Goal: Task Accomplishment & Management: Manage account settings

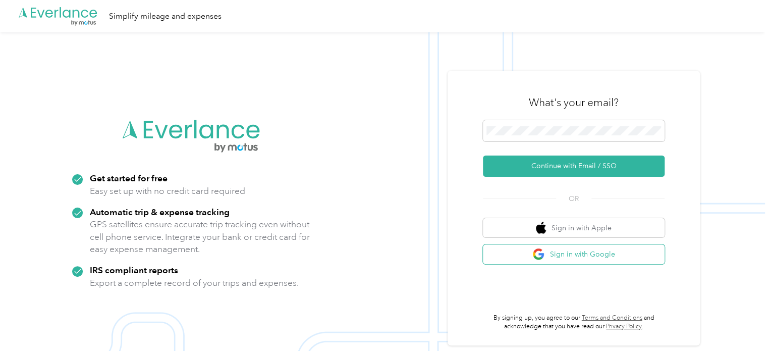
click at [577, 258] on button "Sign in with Google" at bounding box center [574, 254] width 182 height 20
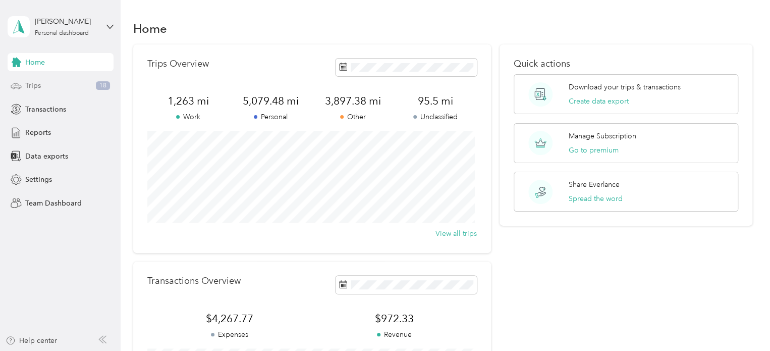
click at [87, 80] on div "Trips 18" at bounding box center [61, 86] width 106 height 18
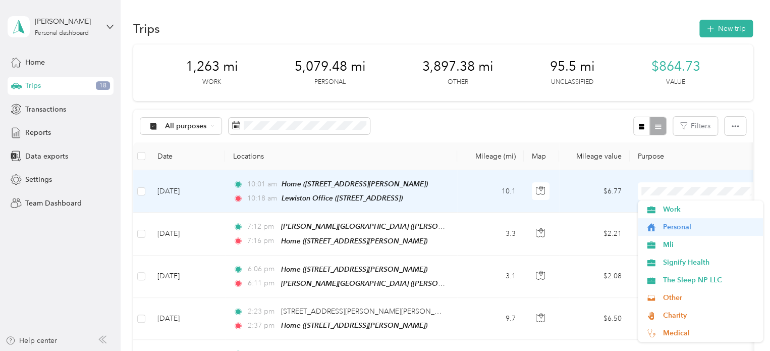
scroll to position [53, 0]
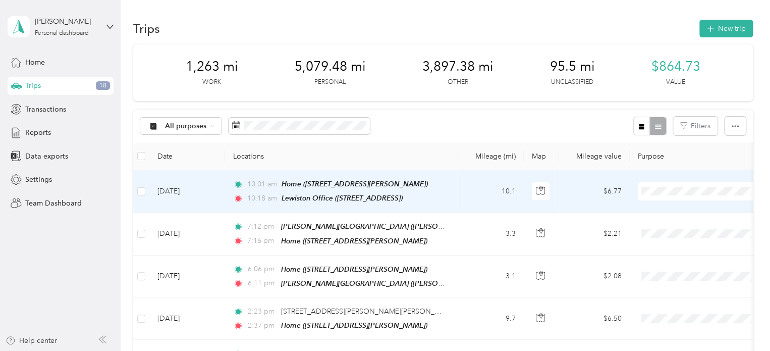
click at [677, 319] on li "Commute" at bounding box center [700, 316] width 125 height 18
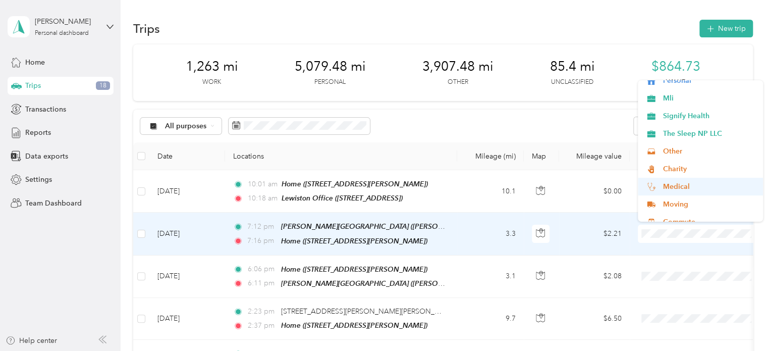
scroll to position [50, 0]
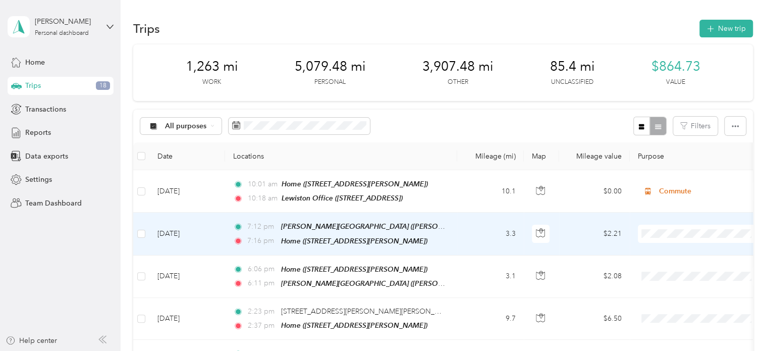
click at [668, 203] on li "Commute" at bounding box center [700, 198] width 125 height 18
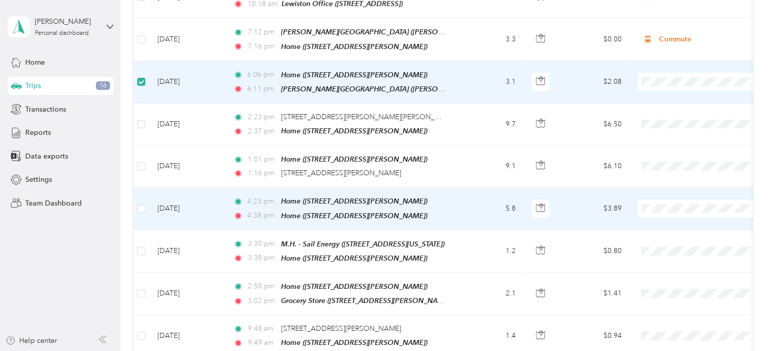
scroll to position [202, 0]
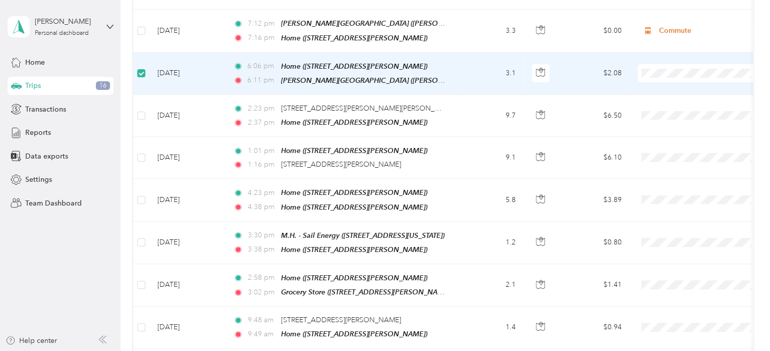
click at [701, 101] on li "Personal" at bounding box center [700, 107] width 125 height 18
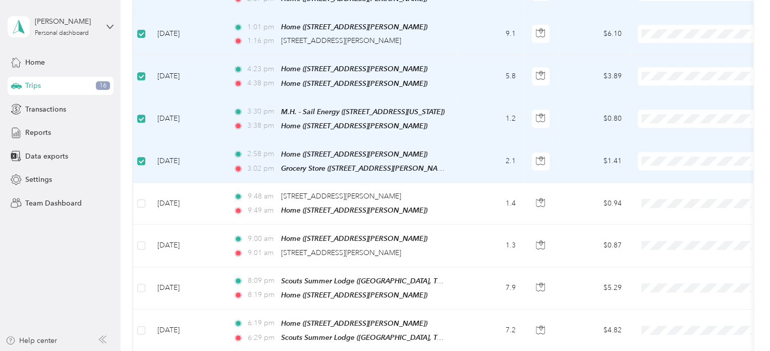
scroll to position [353, 0]
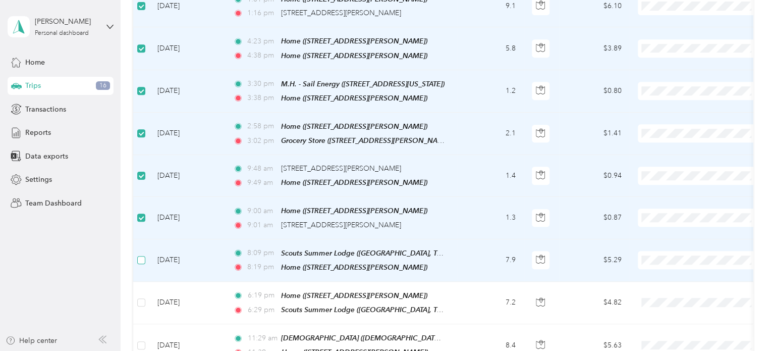
click at [141, 254] on label at bounding box center [141, 259] width 8 height 11
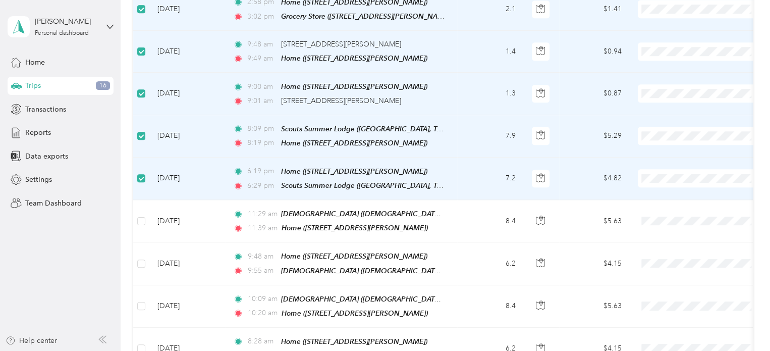
scroll to position [555, 0]
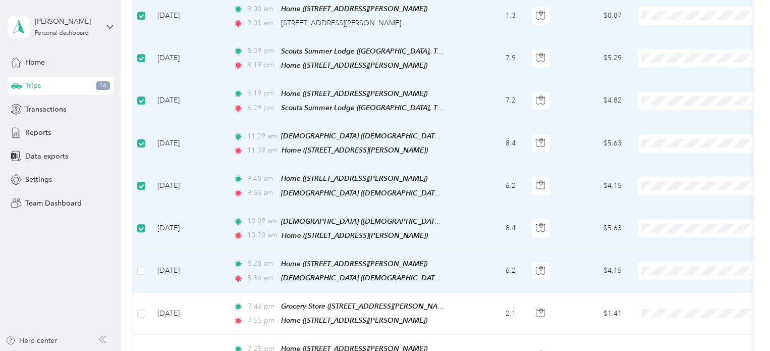
click at [146, 251] on td at bounding box center [141, 271] width 16 height 42
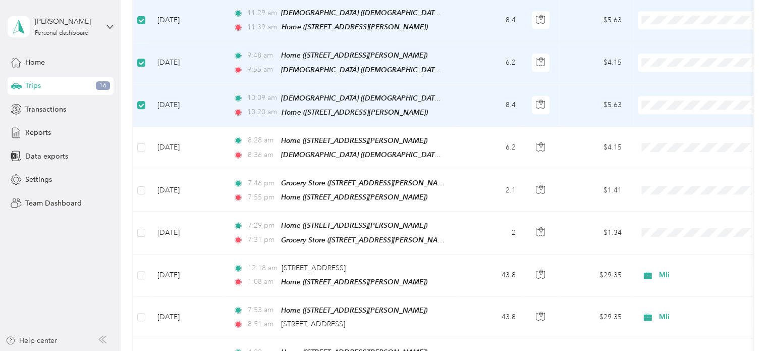
scroll to position [757, 0]
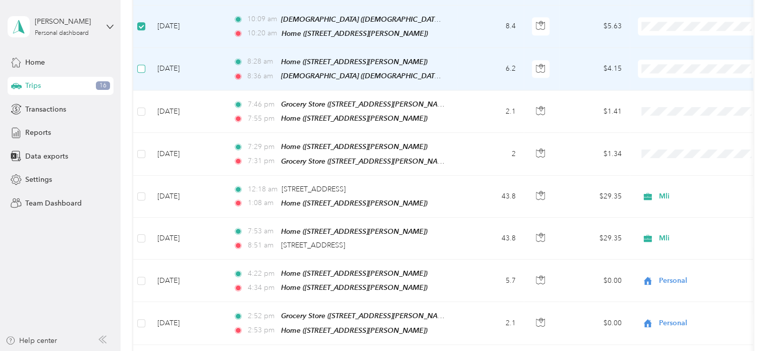
click at [141, 63] on label at bounding box center [141, 68] width 8 height 11
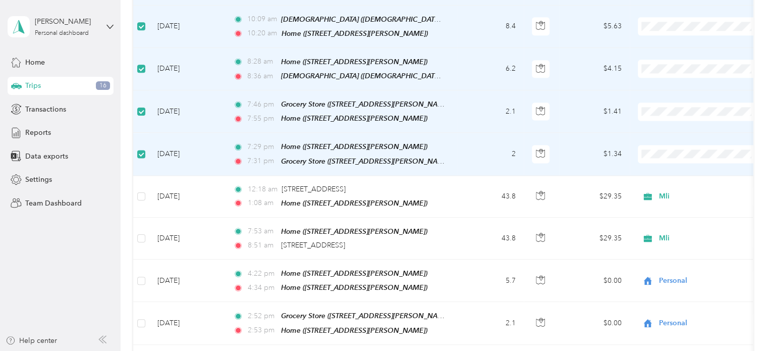
click at [671, 174] on span "Personal" at bounding box center [709, 173] width 93 height 11
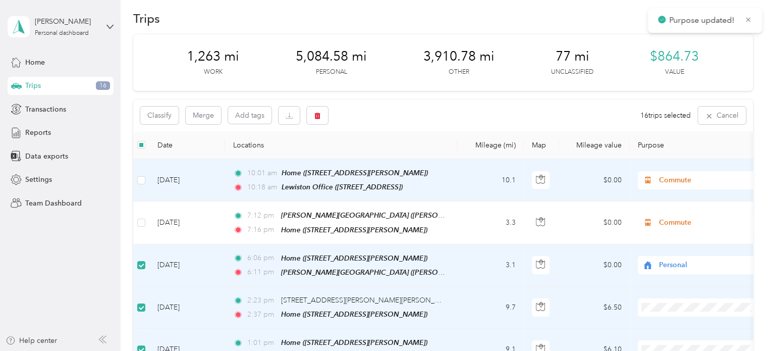
scroll to position [0, 0]
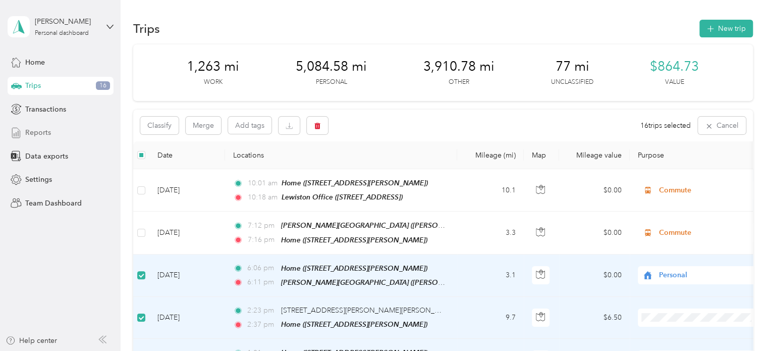
click at [44, 132] on span "Reports" at bounding box center [38, 132] width 26 height 11
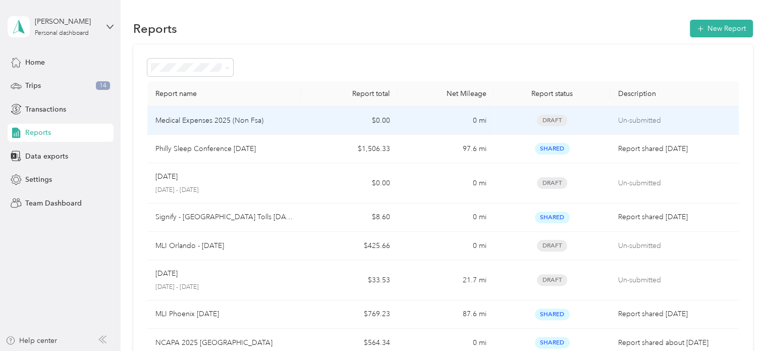
click at [291, 123] on div "Medical Expenses 2025 (Non Fsa)" at bounding box center [225, 120] width 138 height 11
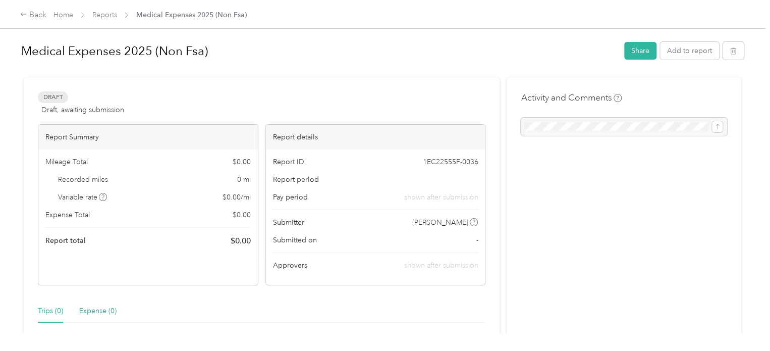
click at [101, 316] on div "Expense (0)" at bounding box center [97, 310] width 37 height 11
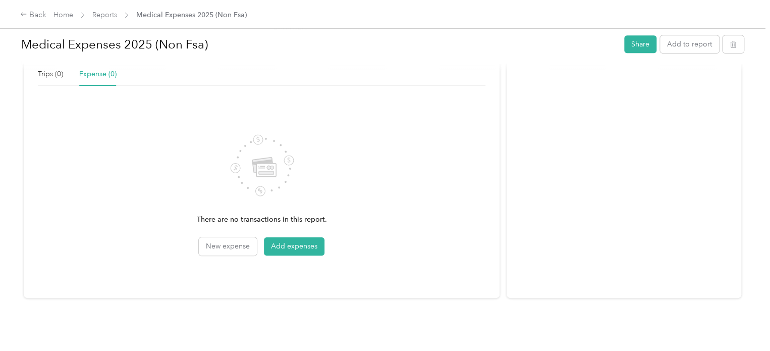
scroll to position [244, 0]
click at [293, 242] on button "Add expenses" at bounding box center [294, 246] width 61 height 18
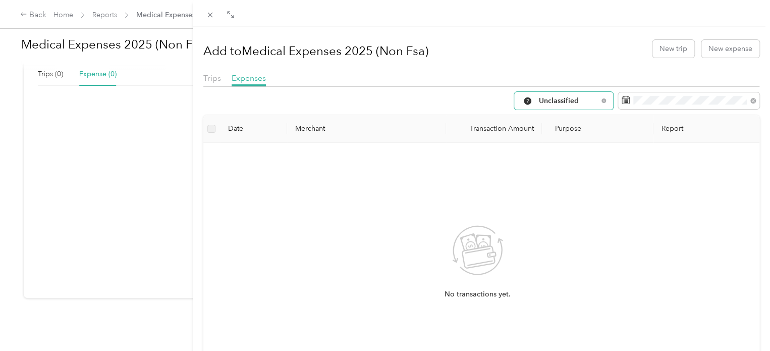
click at [591, 104] on div "Unclassified" at bounding box center [563, 101] width 99 height 18
click at [586, 119] on span "All Purposes" at bounding box center [569, 119] width 77 height 11
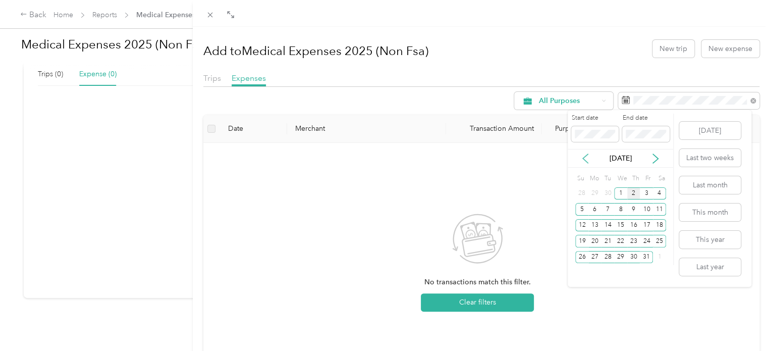
click at [587, 155] on icon at bounding box center [585, 158] width 5 height 9
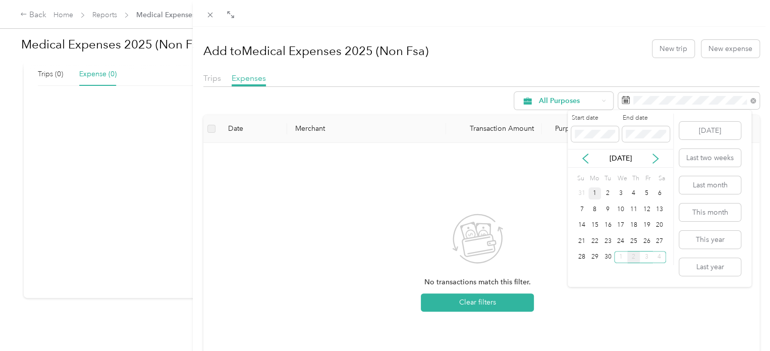
click at [596, 193] on div "1" at bounding box center [595, 193] width 13 height 13
click at [622, 254] on div "1" at bounding box center [620, 257] width 13 height 13
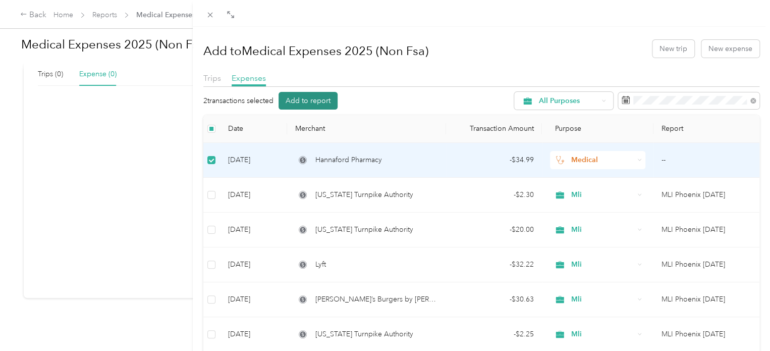
click at [315, 98] on button "Add to report" at bounding box center [308, 101] width 59 height 18
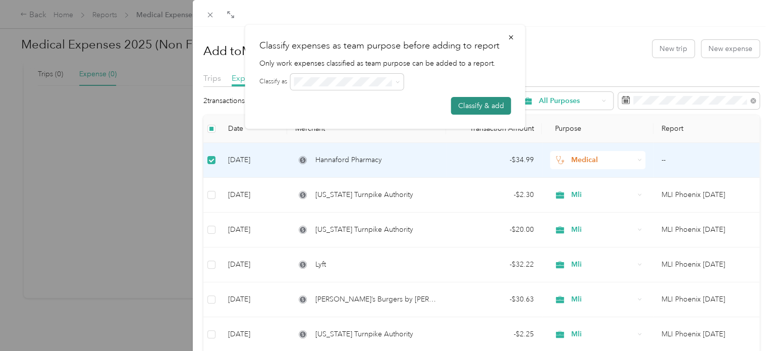
click at [494, 103] on button "Classify & add" at bounding box center [481, 106] width 60 height 18
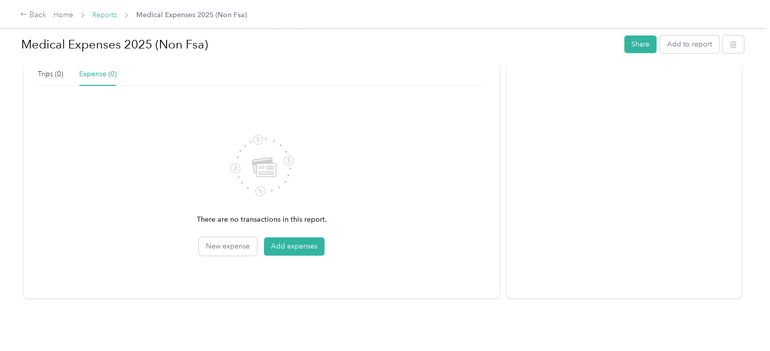
click at [102, 17] on link "Reports" at bounding box center [104, 15] width 25 height 9
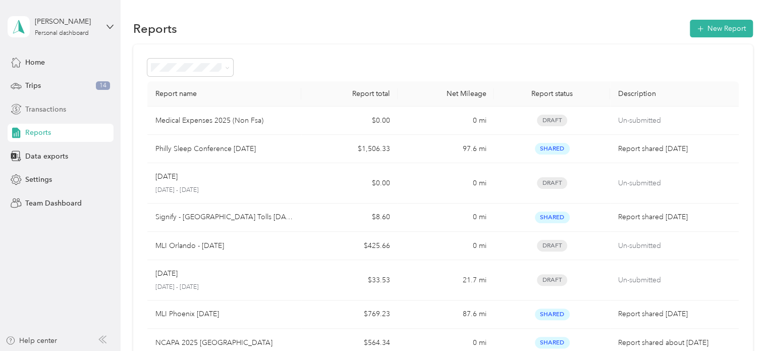
click at [42, 110] on span "Transactions" at bounding box center [45, 109] width 41 height 11
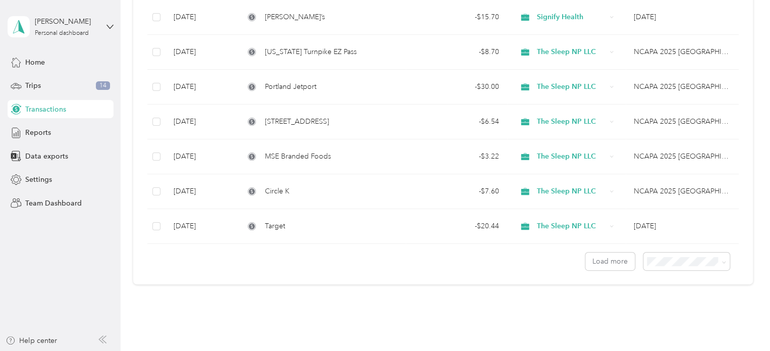
scroll to position [808, 0]
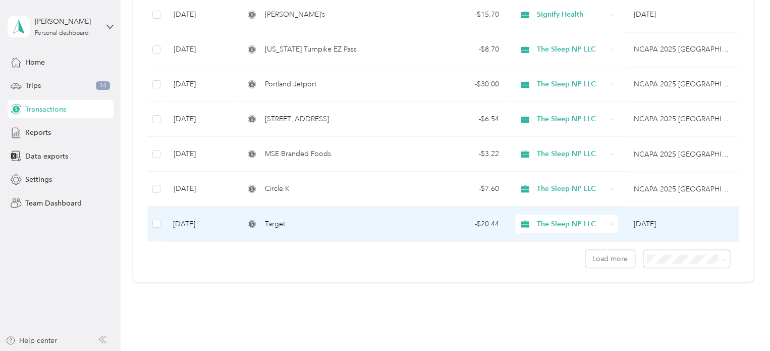
click at [450, 221] on div "- $20.44" at bounding box center [456, 223] width 85 height 11
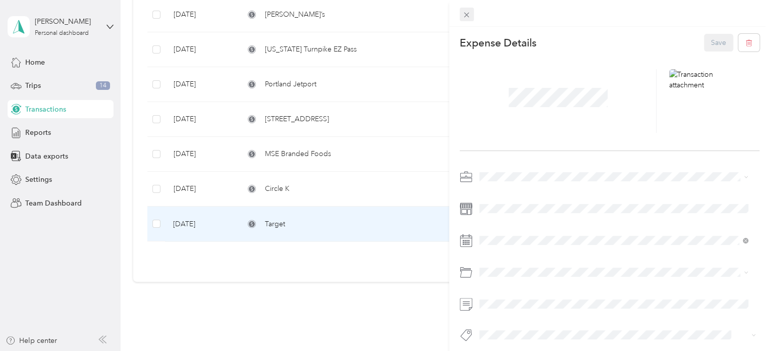
click at [468, 16] on icon at bounding box center [466, 15] width 9 height 9
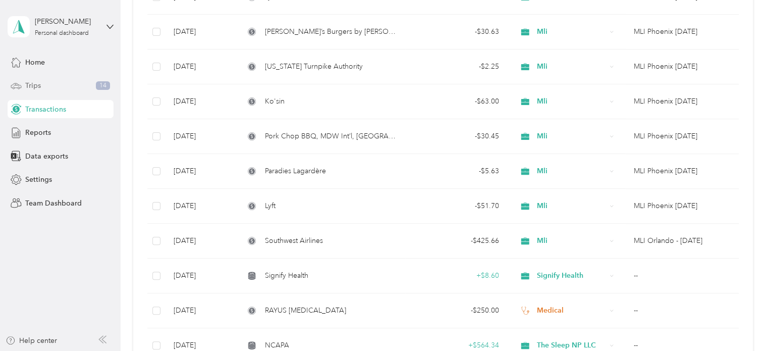
click at [49, 88] on div "Trips 14" at bounding box center [61, 86] width 106 height 18
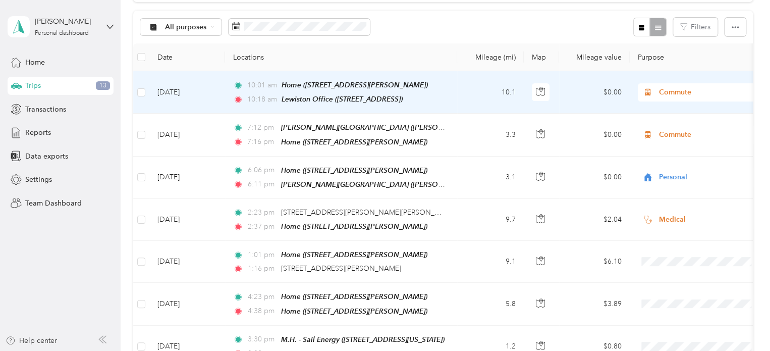
scroll to position [151, 0]
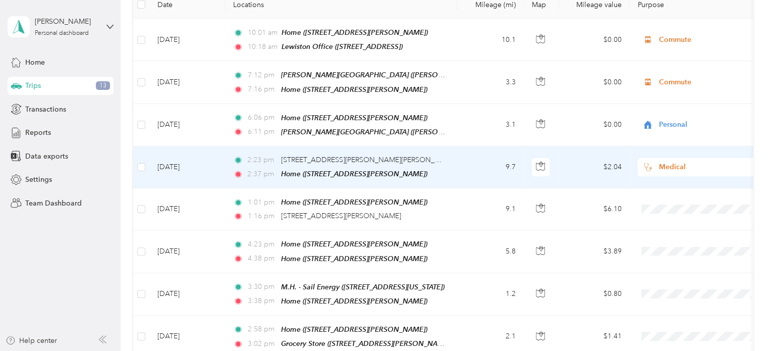
click at [463, 160] on td "9.7" at bounding box center [490, 167] width 67 height 42
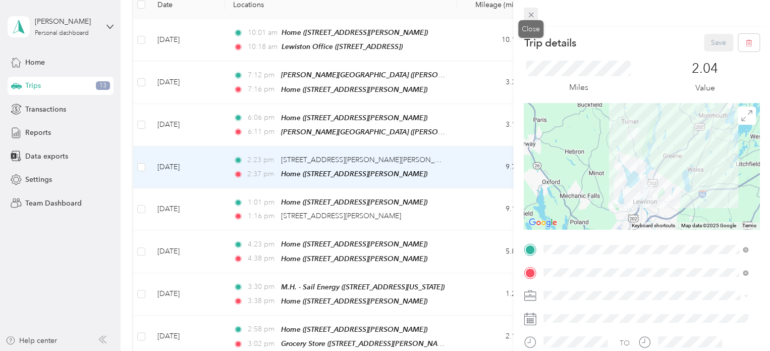
click at [531, 15] on icon at bounding box center [531, 15] width 5 height 5
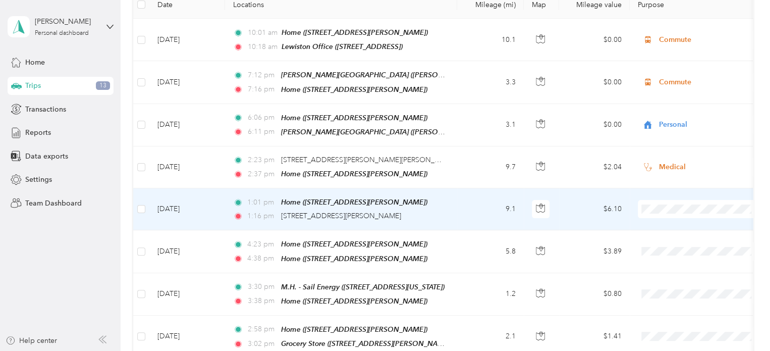
click at [689, 181] on span "Medical" at bounding box center [709, 185] width 93 height 11
click at [456, 208] on td "1:01 pm Home (190 Lower St190 Lower St, Turner, ME) 1:16 pm 585 Main St, Main S…" at bounding box center [341, 209] width 232 height 42
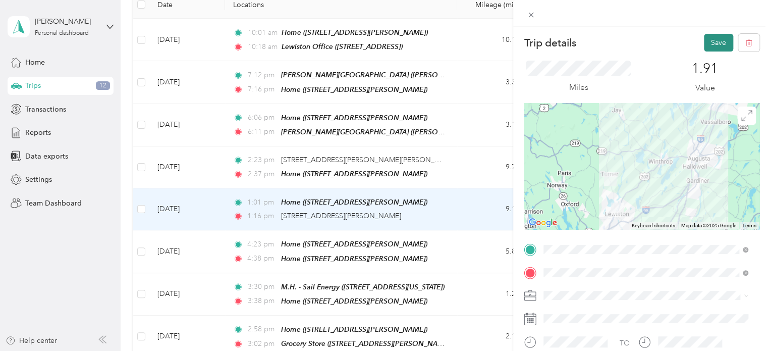
click at [714, 40] on button "Save" at bounding box center [718, 43] width 29 height 18
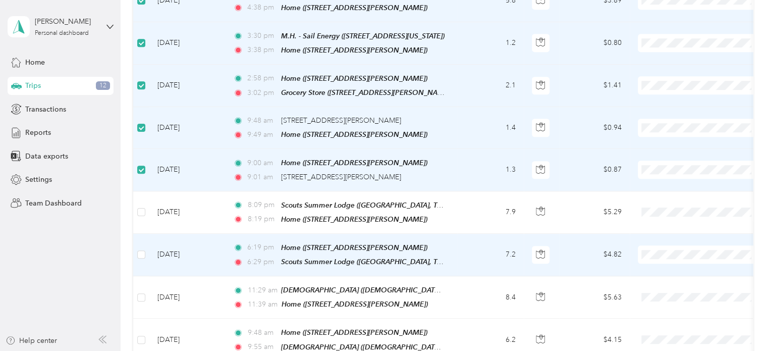
scroll to position [403, 0]
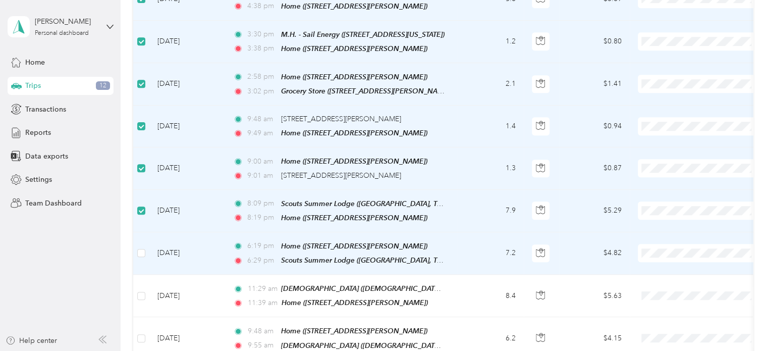
click at [140, 234] on td at bounding box center [141, 253] width 16 height 42
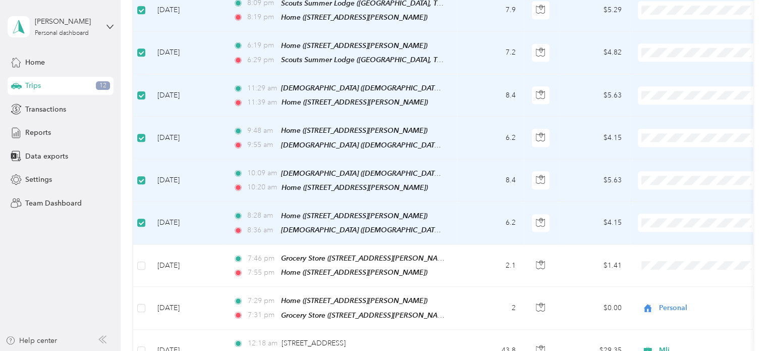
scroll to position [605, 0]
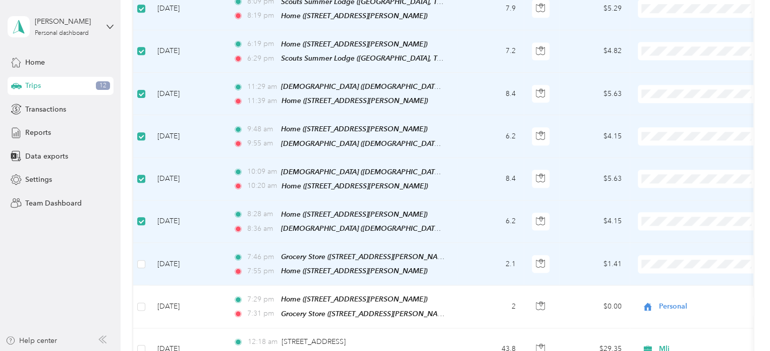
click at [139, 253] on td at bounding box center [141, 264] width 16 height 42
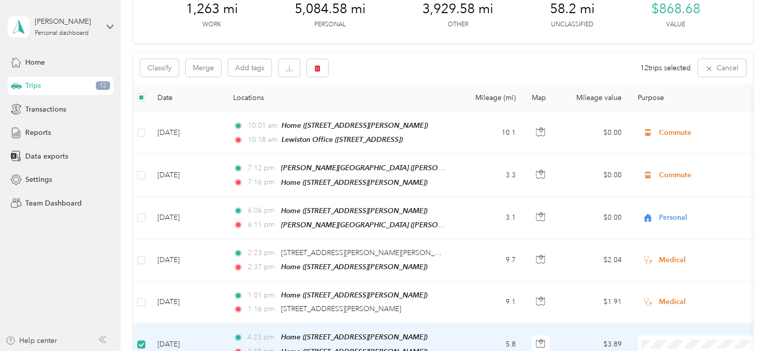
scroll to position [0, 0]
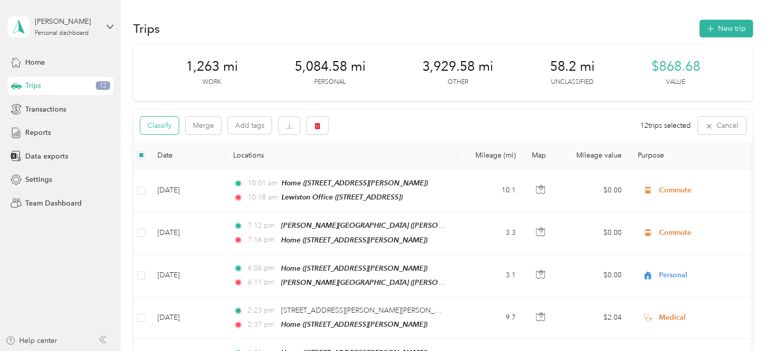
click at [162, 132] on button "Classify" at bounding box center [159, 126] width 38 height 18
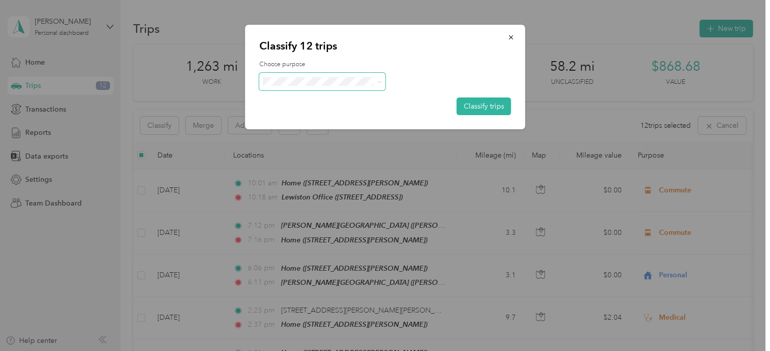
click at [378, 81] on icon at bounding box center [379, 82] width 5 height 5
click at [317, 121] on span "Personal" at bounding box center [331, 118] width 94 height 11
click at [490, 99] on button "Classify trips" at bounding box center [484, 106] width 55 height 18
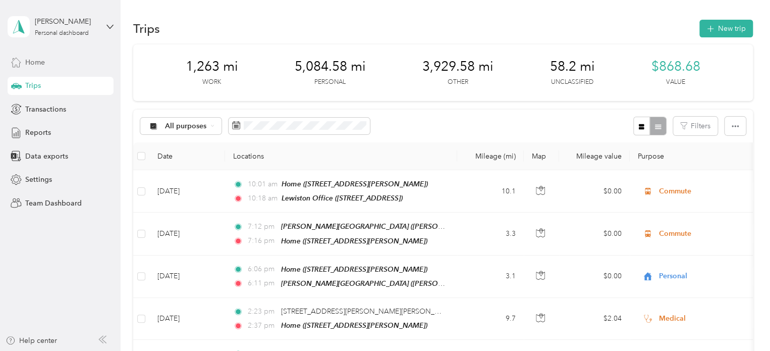
click at [102, 59] on div "Home" at bounding box center [61, 62] width 106 height 18
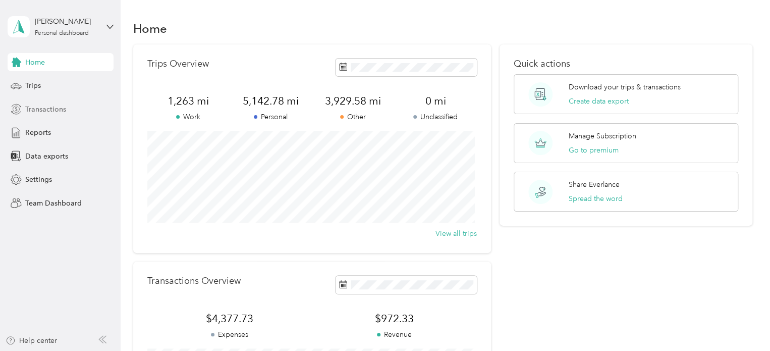
click at [63, 112] on span "Transactions" at bounding box center [45, 109] width 41 height 11
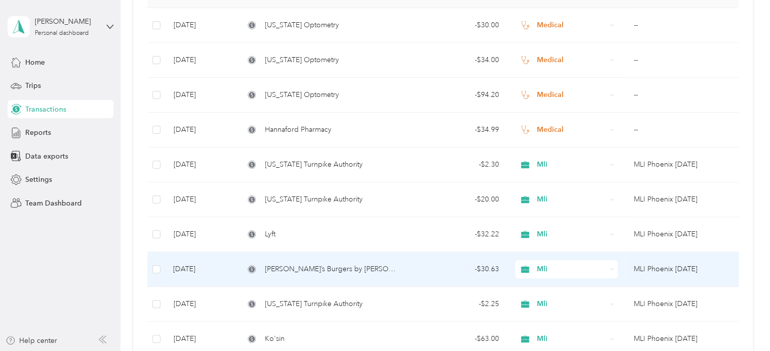
scroll to position [151, 0]
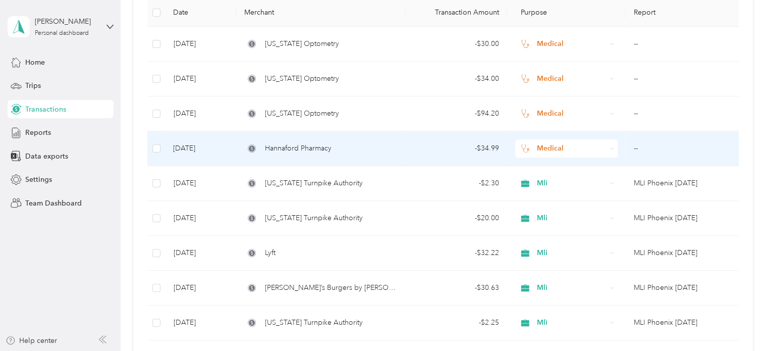
click at [388, 157] on td "Hannaford Pharmacy" at bounding box center [320, 148] width 169 height 35
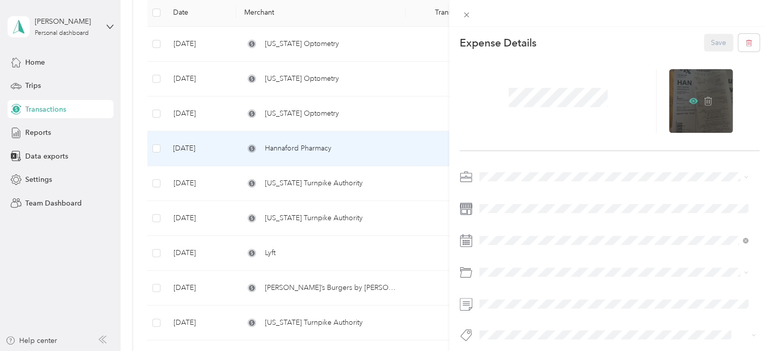
click at [689, 102] on icon at bounding box center [693, 100] width 9 height 9
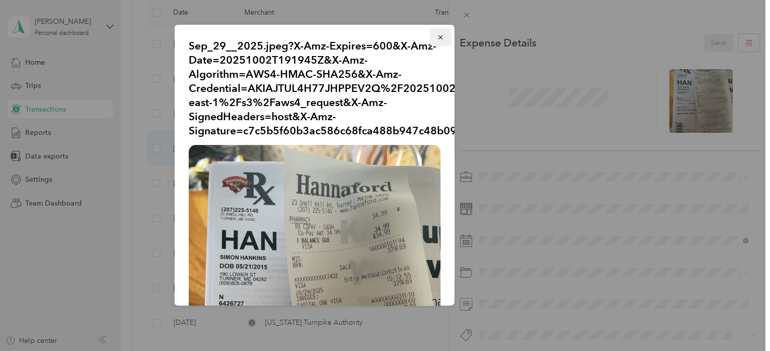
click at [437, 35] on icon "button" at bounding box center [440, 37] width 7 height 7
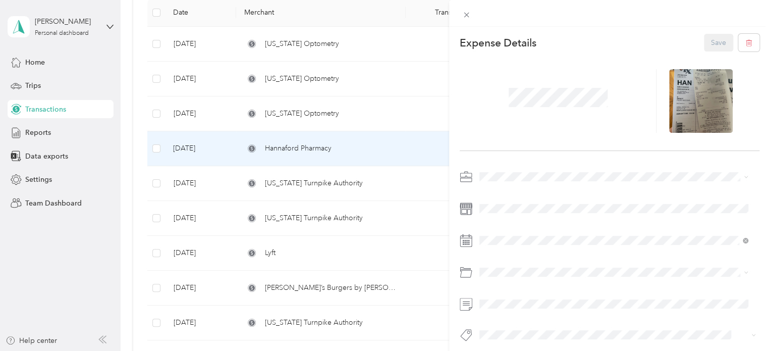
click at [34, 60] on div "This expense cannot be edited because it is either under review, approved, or p…" at bounding box center [385, 175] width 770 height 351
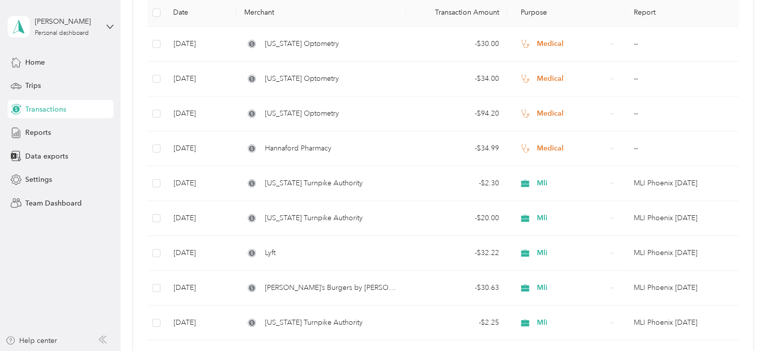
click at [34, 60] on span "Home" at bounding box center [35, 62] width 20 height 11
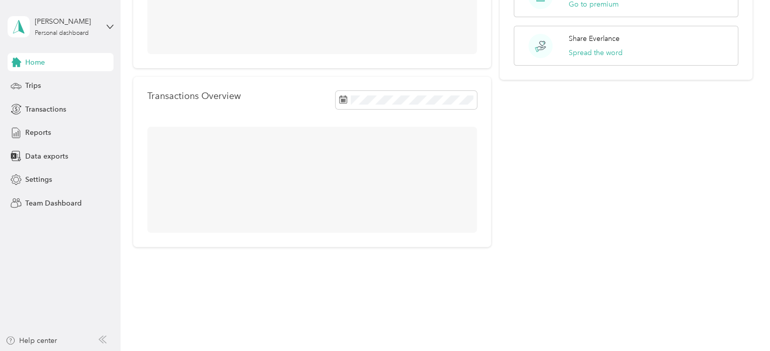
scroll to position [151, 0]
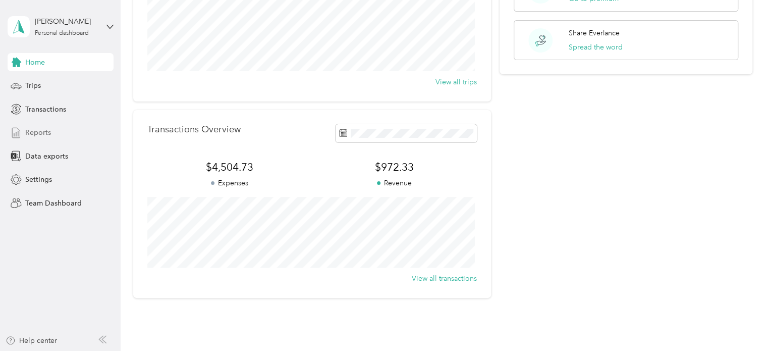
click at [11, 128] on icon at bounding box center [16, 132] width 11 height 11
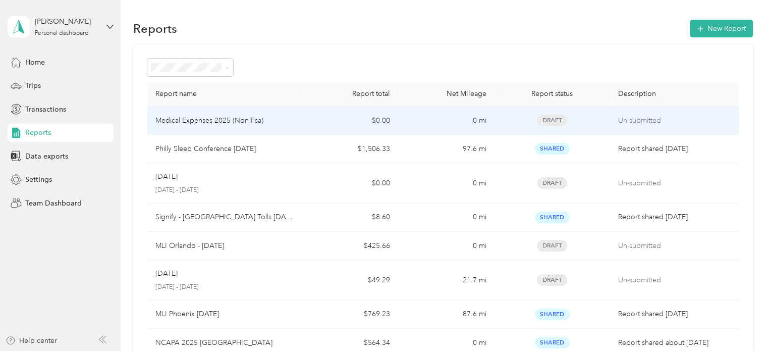
click at [296, 126] on td "Medical Expenses 2025 (Non Fsa)" at bounding box center [224, 121] width 154 height 28
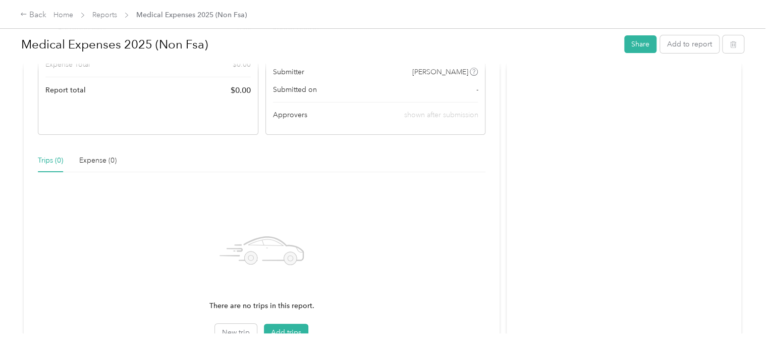
scroll to position [151, 0]
click at [694, 50] on button "Add to report" at bounding box center [689, 44] width 59 height 18
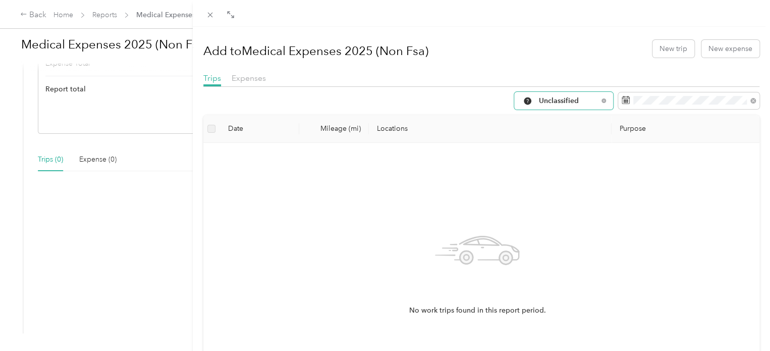
click at [582, 99] on span "Unclassified" at bounding box center [568, 100] width 59 height 7
click at [559, 119] on span "All Purposes" at bounding box center [569, 119] width 77 height 11
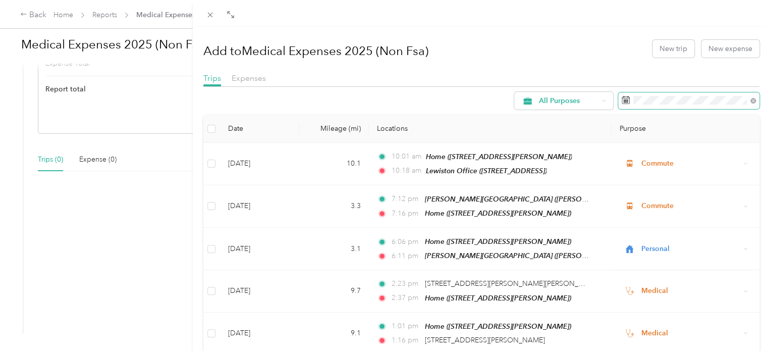
click at [622, 101] on icon at bounding box center [626, 100] width 8 height 8
click at [247, 78] on span "Expenses" at bounding box center [249, 78] width 34 height 10
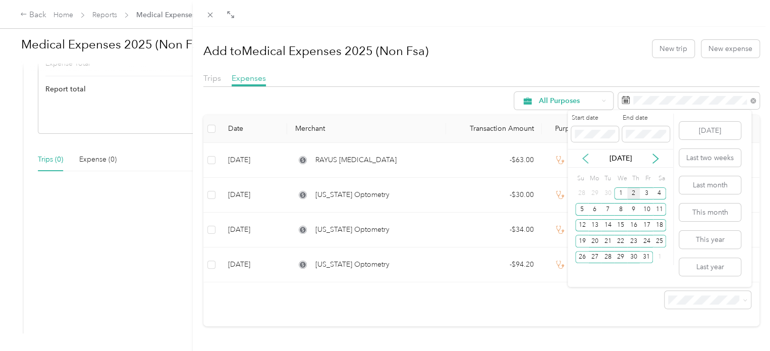
click at [584, 163] on icon at bounding box center [586, 158] width 10 height 10
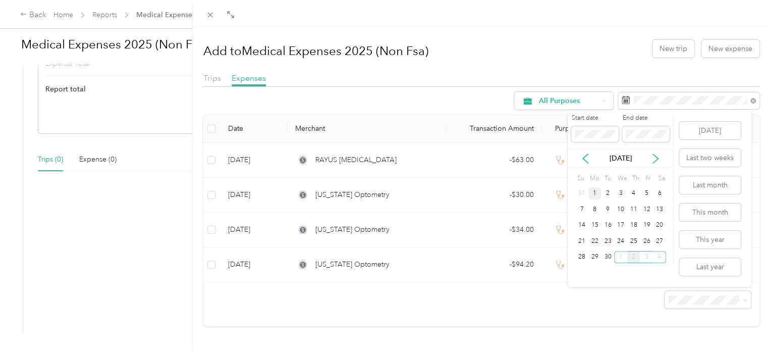
click at [593, 194] on div "1" at bounding box center [595, 193] width 13 height 13
click at [613, 151] on div "[DATE]" at bounding box center [621, 158] width 106 height 19
click at [656, 157] on icon at bounding box center [655, 158] width 5 height 9
click at [635, 193] on div "2" at bounding box center [634, 193] width 13 height 13
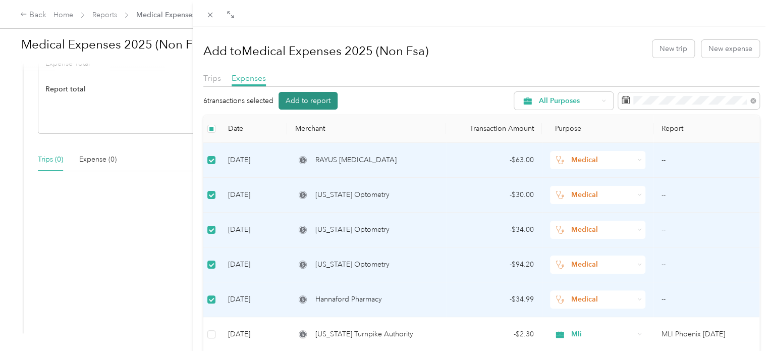
click at [321, 101] on button "Add to report" at bounding box center [308, 101] width 59 height 18
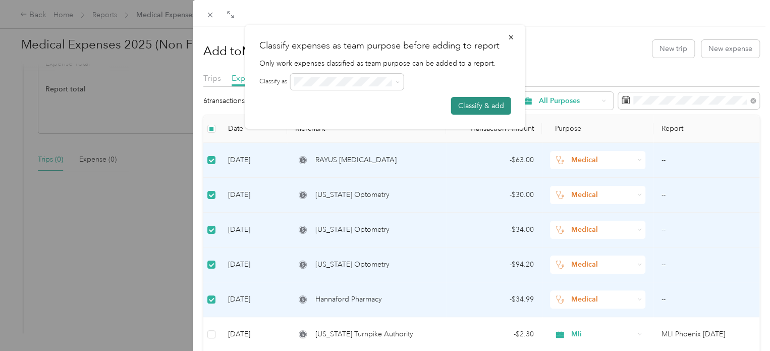
click at [497, 100] on button "Classify & add" at bounding box center [481, 106] width 60 height 18
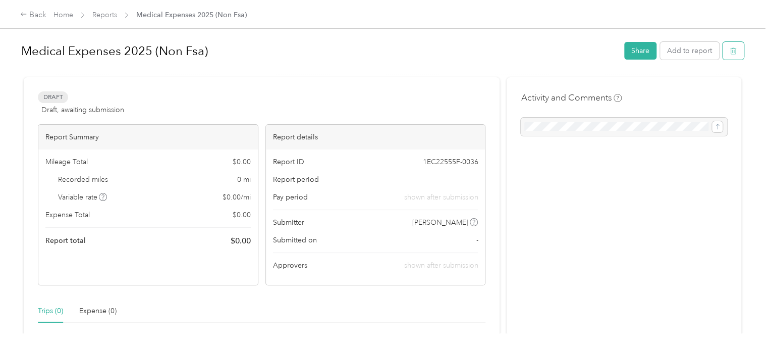
click at [736, 48] on button "button" at bounding box center [733, 51] width 21 height 18
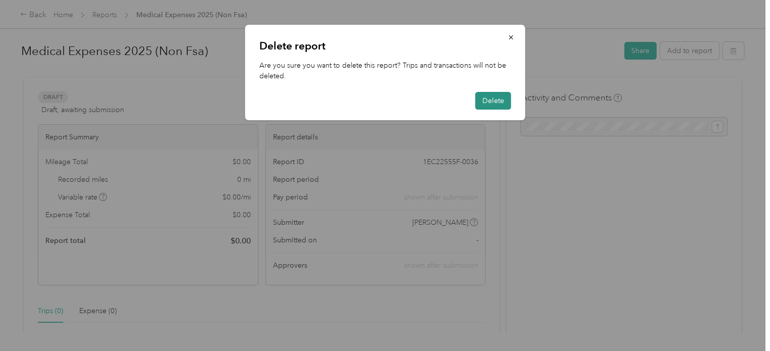
click at [503, 100] on button "Delete" at bounding box center [494, 101] width 36 height 18
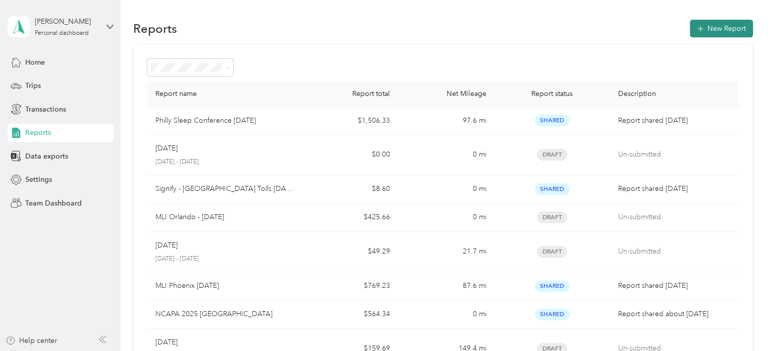
click at [730, 24] on button "New Report" at bounding box center [721, 29] width 63 height 18
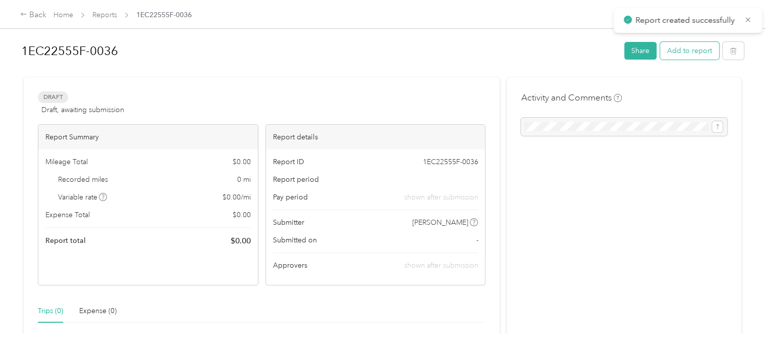
click at [700, 56] on button "Add to report" at bounding box center [689, 51] width 59 height 18
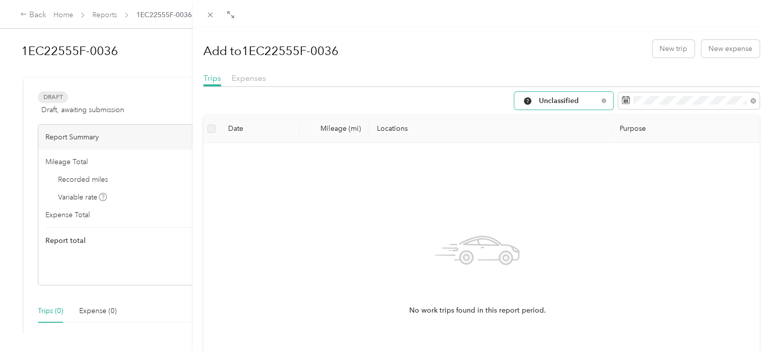
click at [594, 104] on div "Unclassified" at bounding box center [563, 101] width 99 height 18
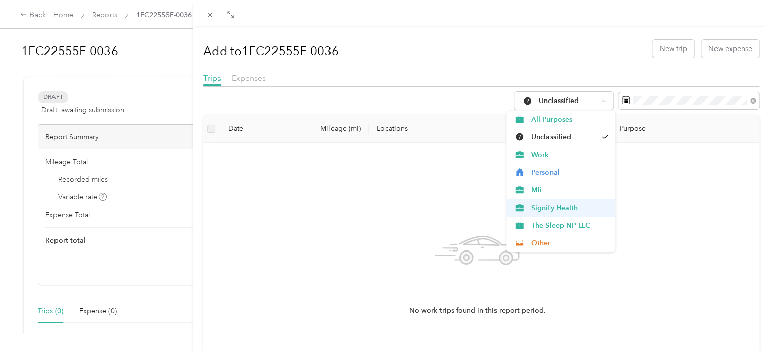
scroll to position [88, 0]
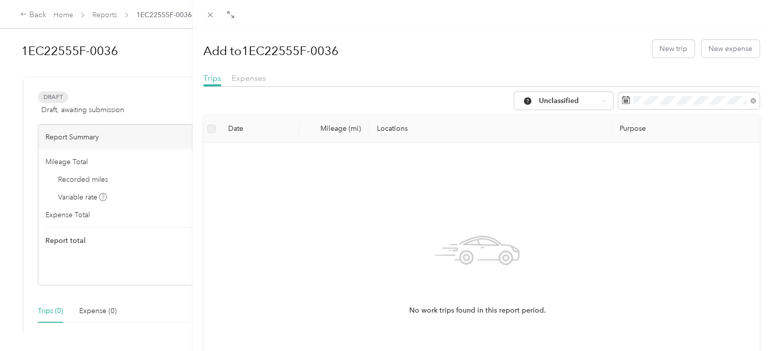
click at [563, 187] on span "Medical" at bounding box center [569, 190] width 77 height 11
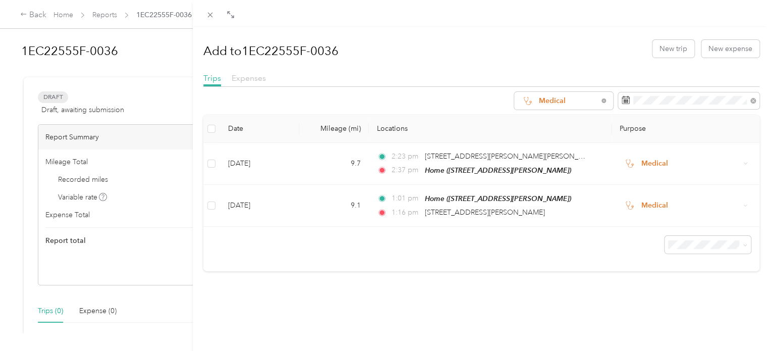
click at [244, 79] on span "Expenses" at bounding box center [249, 78] width 34 height 10
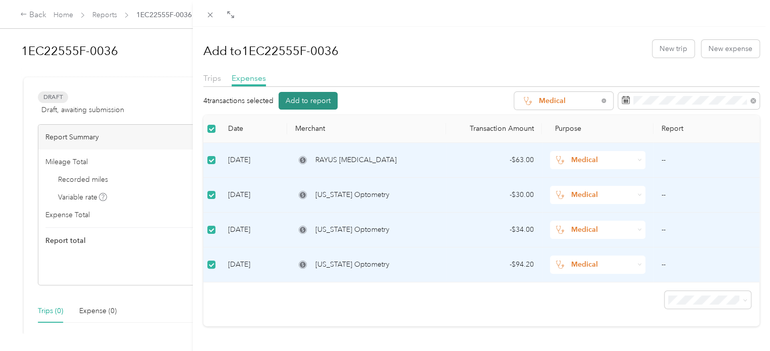
click at [330, 102] on button "Add to report" at bounding box center [308, 101] width 59 height 18
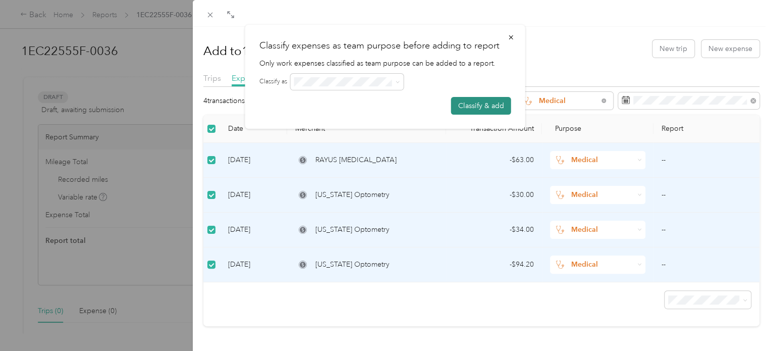
click at [496, 102] on button "Classify & add" at bounding box center [481, 106] width 60 height 18
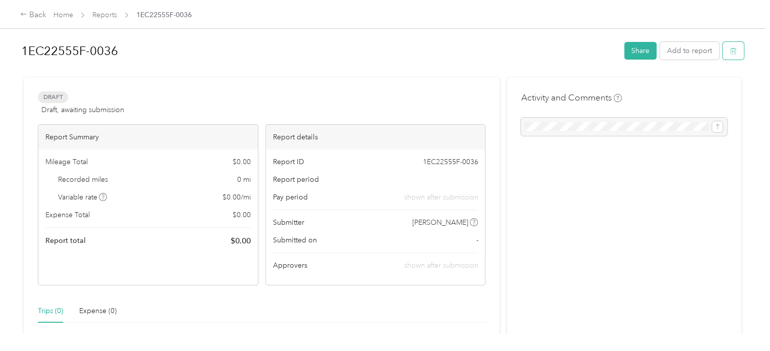
click at [733, 54] on icon "button" at bounding box center [733, 50] width 7 height 7
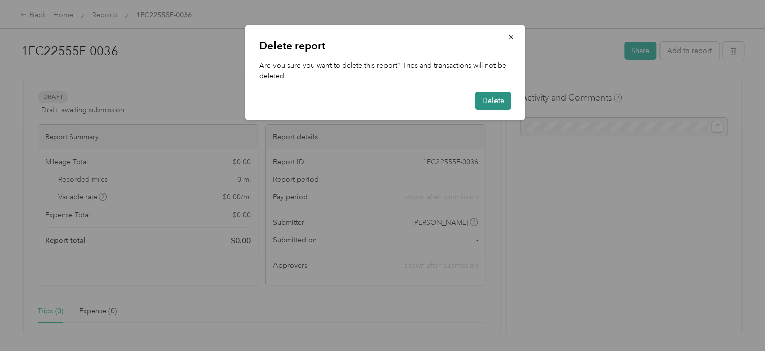
click at [499, 105] on button "Delete" at bounding box center [494, 101] width 36 height 18
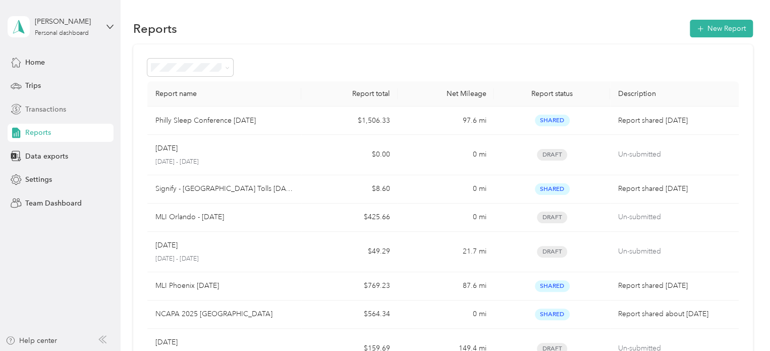
click at [48, 107] on span "Transactions" at bounding box center [45, 109] width 41 height 11
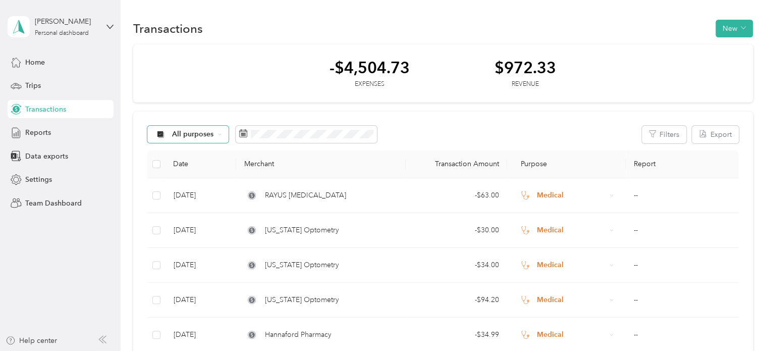
click at [219, 134] on icon at bounding box center [220, 134] width 4 height 4
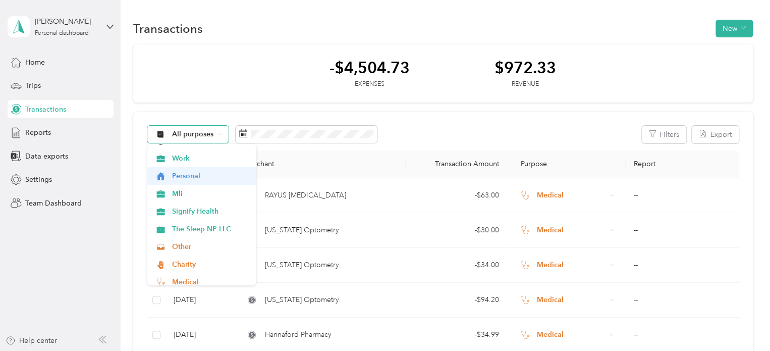
scroll to position [88, 0]
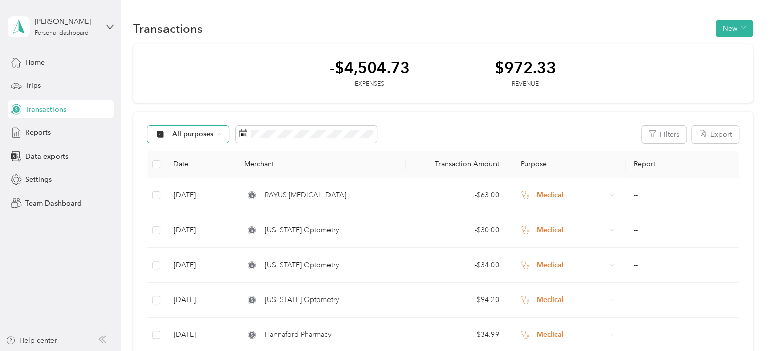
click at [200, 219] on span "Medical" at bounding box center [210, 223] width 77 height 11
click at [713, 133] on button "Export" at bounding box center [715, 135] width 47 height 18
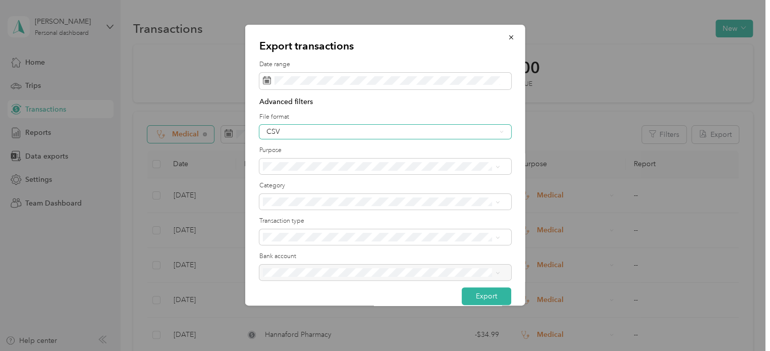
click at [356, 131] on div "CSV" at bounding box center [382, 131] width 230 height 7
click at [297, 190] on li "PDF" at bounding box center [381, 185] width 244 height 18
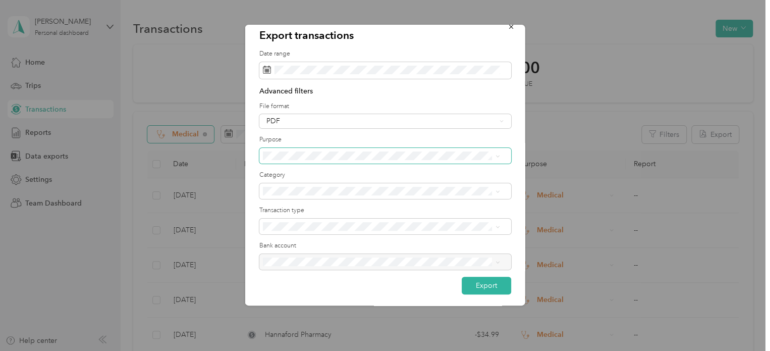
scroll to position [14, 0]
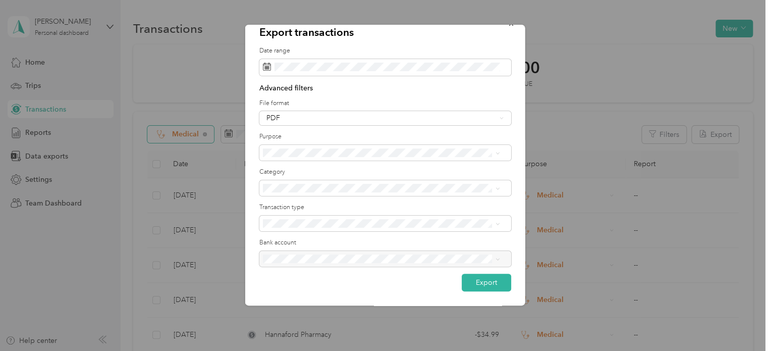
click at [306, 248] on div "Healthcare" at bounding box center [381, 245] width 230 height 11
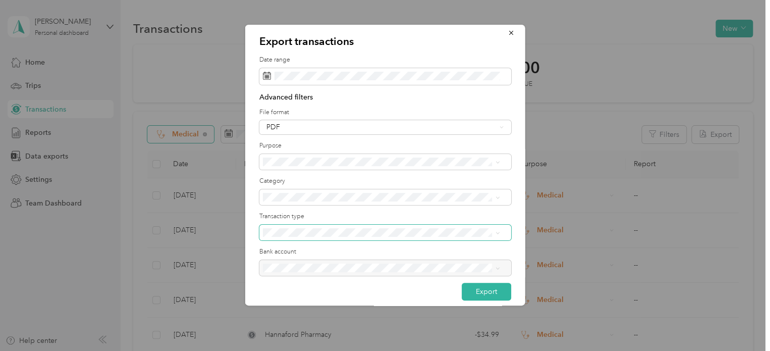
scroll to position [0, 0]
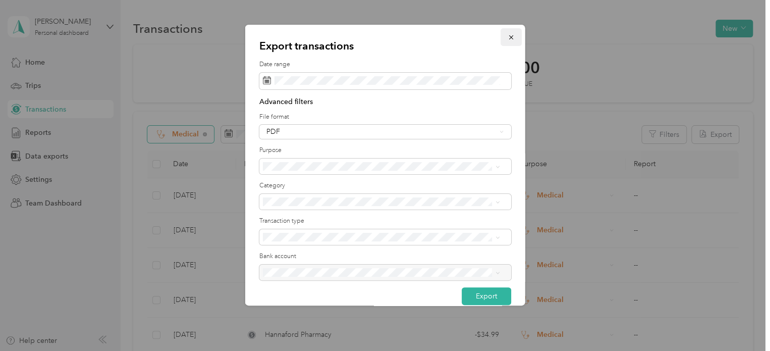
click at [508, 36] on icon "button" at bounding box center [511, 37] width 7 height 7
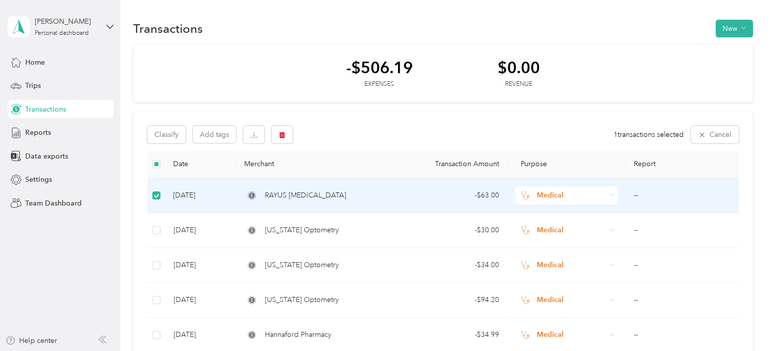
click at [394, 193] on div "RAYUS [MEDICAL_DATA]" at bounding box center [320, 195] width 153 height 11
click at [292, 195] on span "RAYUS [MEDICAL_DATA]" at bounding box center [305, 195] width 81 height 11
click at [354, 198] on div "RAYUS [MEDICAL_DATA]" at bounding box center [320, 195] width 153 height 11
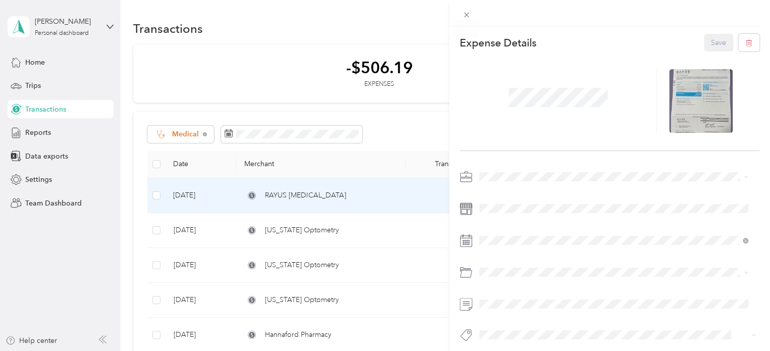
click at [470, 14] on icon at bounding box center [466, 15] width 9 height 9
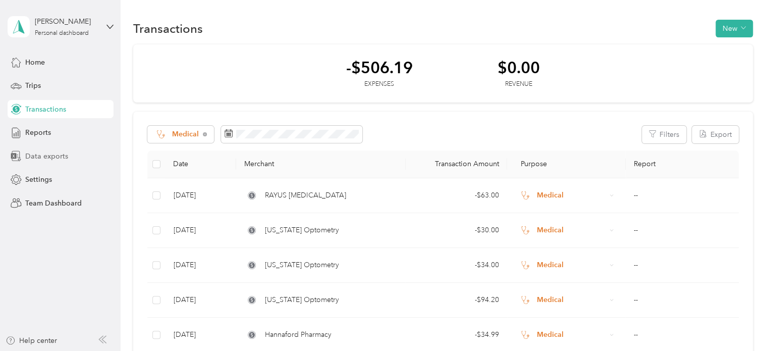
click at [40, 152] on span "Data exports" at bounding box center [46, 156] width 43 height 11
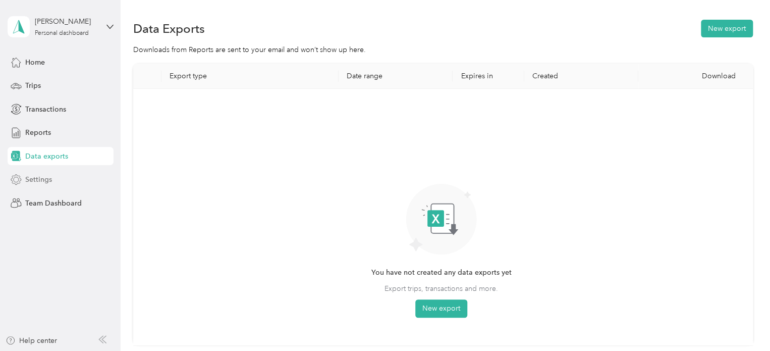
click at [31, 184] on span "Settings" at bounding box center [38, 179] width 27 height 11
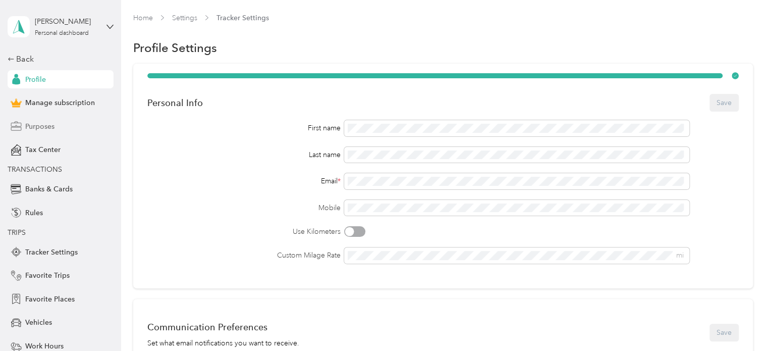
click at [41, 124] on span "Purposes" at bounding box center [39, 126] width 29 height 11
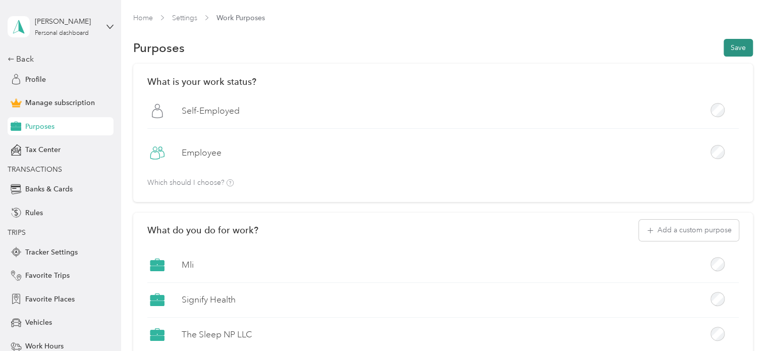
click at [740, 45] on button "Save" at bounding box center [738, 48] width 29 height 18
click at [23, 62] on div "Back" at bounding box center [58, 59] width 101 height 12
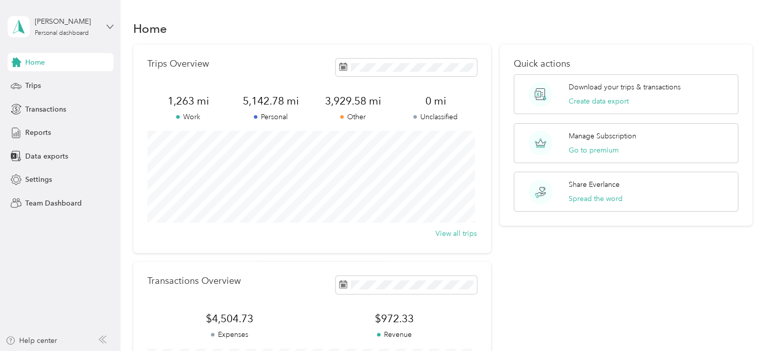
click at [112, 25] on icon at bounding box center [110, 26] width 7 height 7
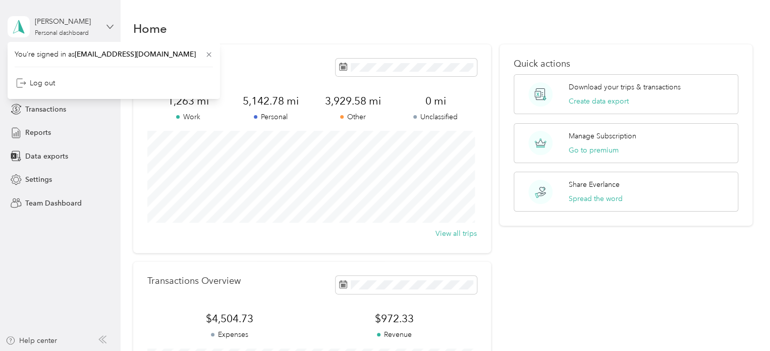
click at [111, 24] on icon at bounding box center [110, 26] width 7 height 7
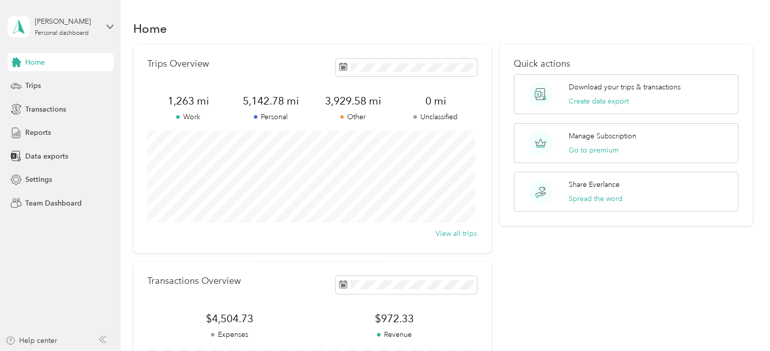
click at [639, 284] on div "Quick actions Download your trips & transactions Create data export Manage Subs…" at bounding box center [626, 246] width 253 height 405
